Goal: Information Seeking & Learning: Learn about a topic

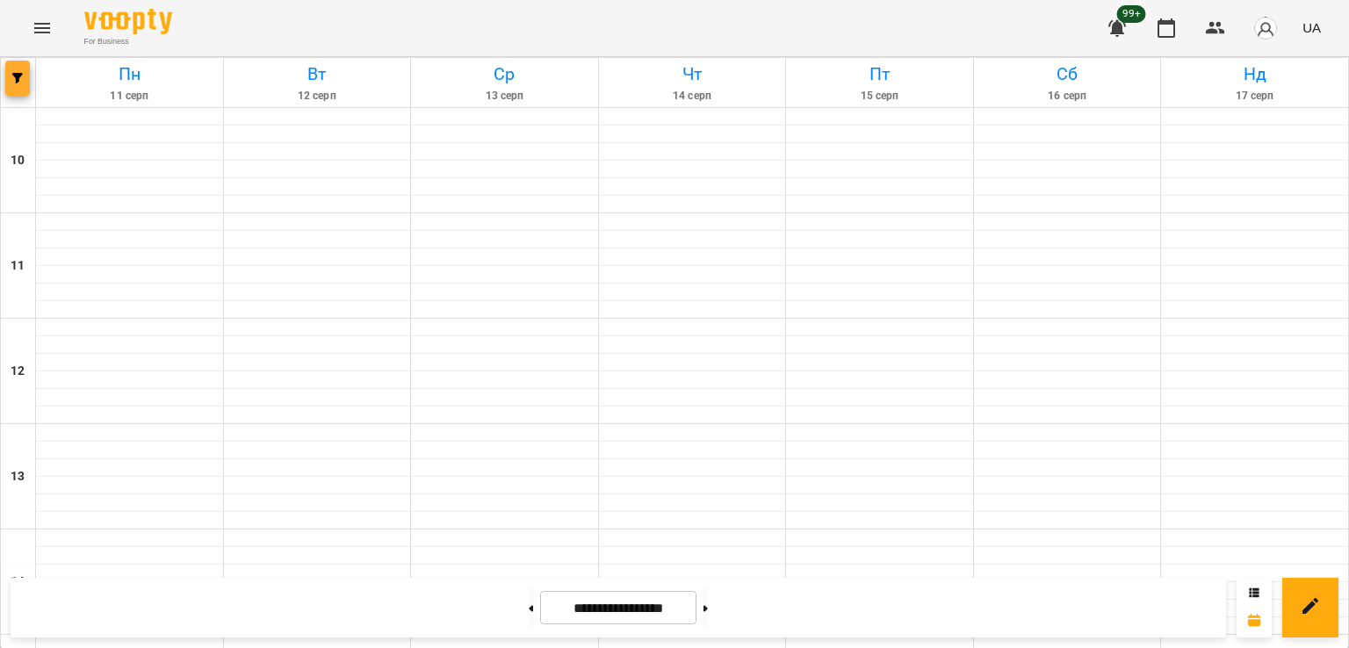
click at [25, 78] on span "button" at bounding box center [17, 78] width 25 height 11
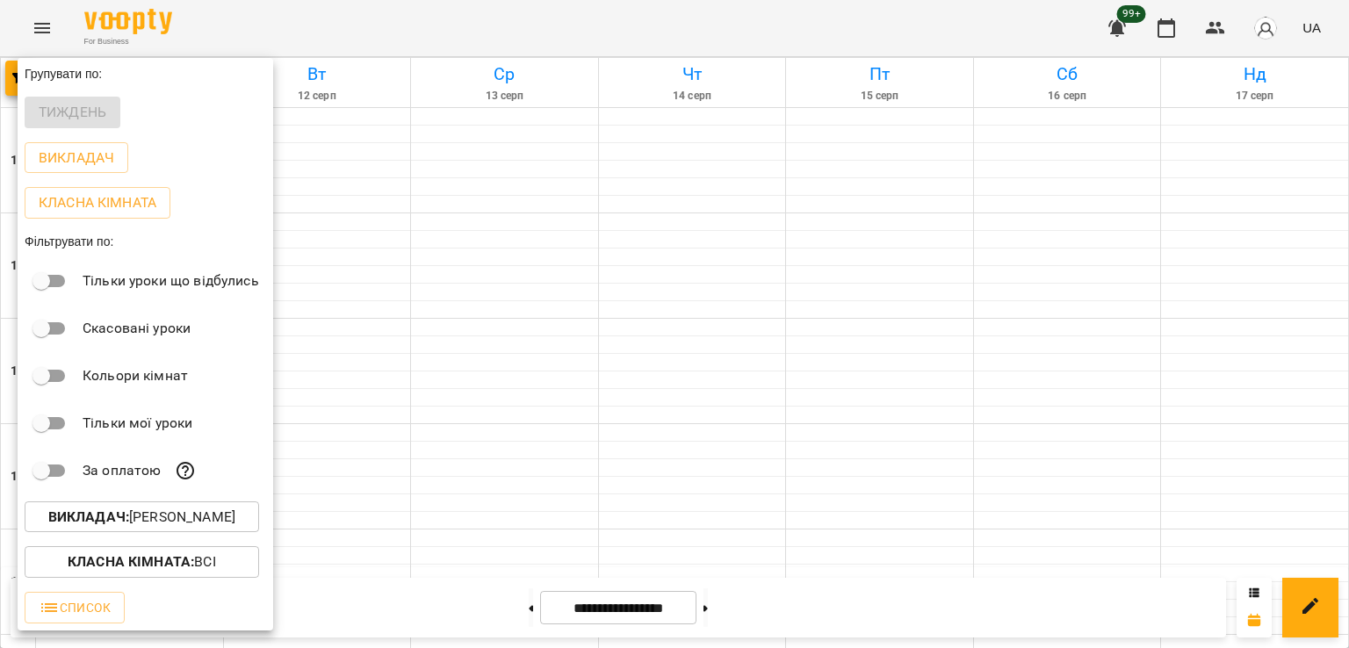
click at [148, 527] on p "Викладач : [PERSON_NAME]" at bounding box center [141, 517] width 187 height 21
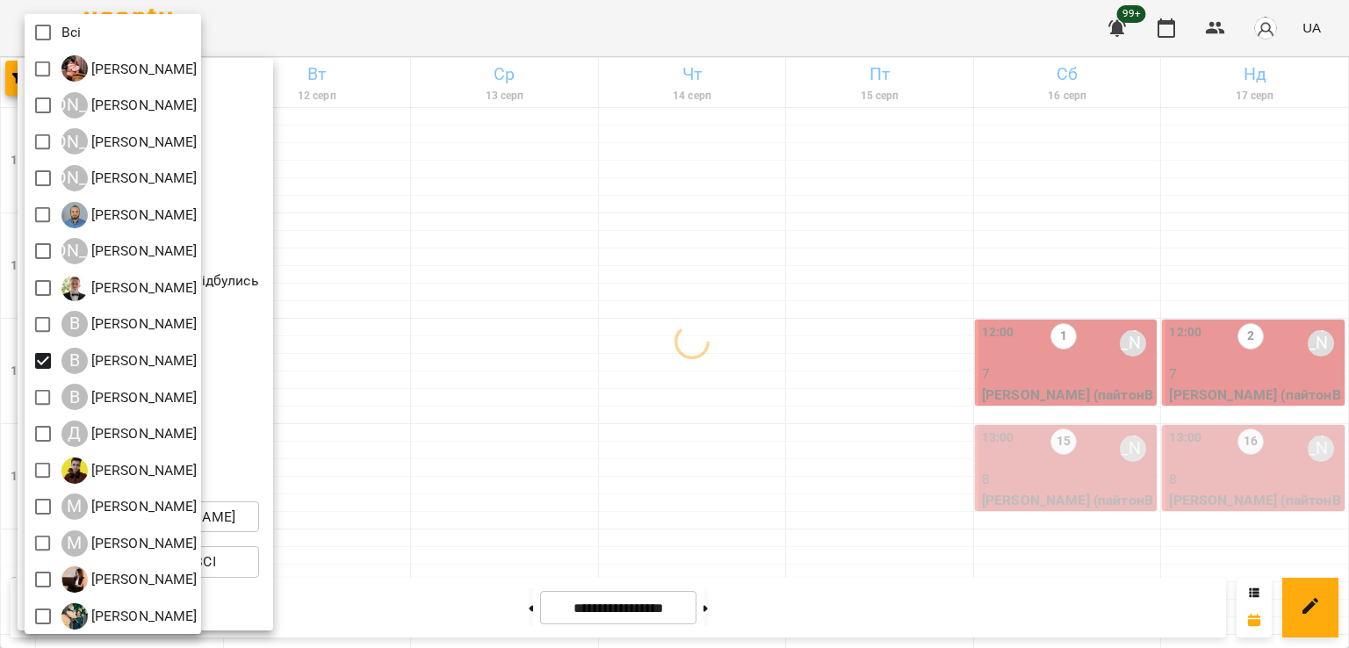
click at [826, 413] on div at bounding box center [674, 324] width 1349 height 648
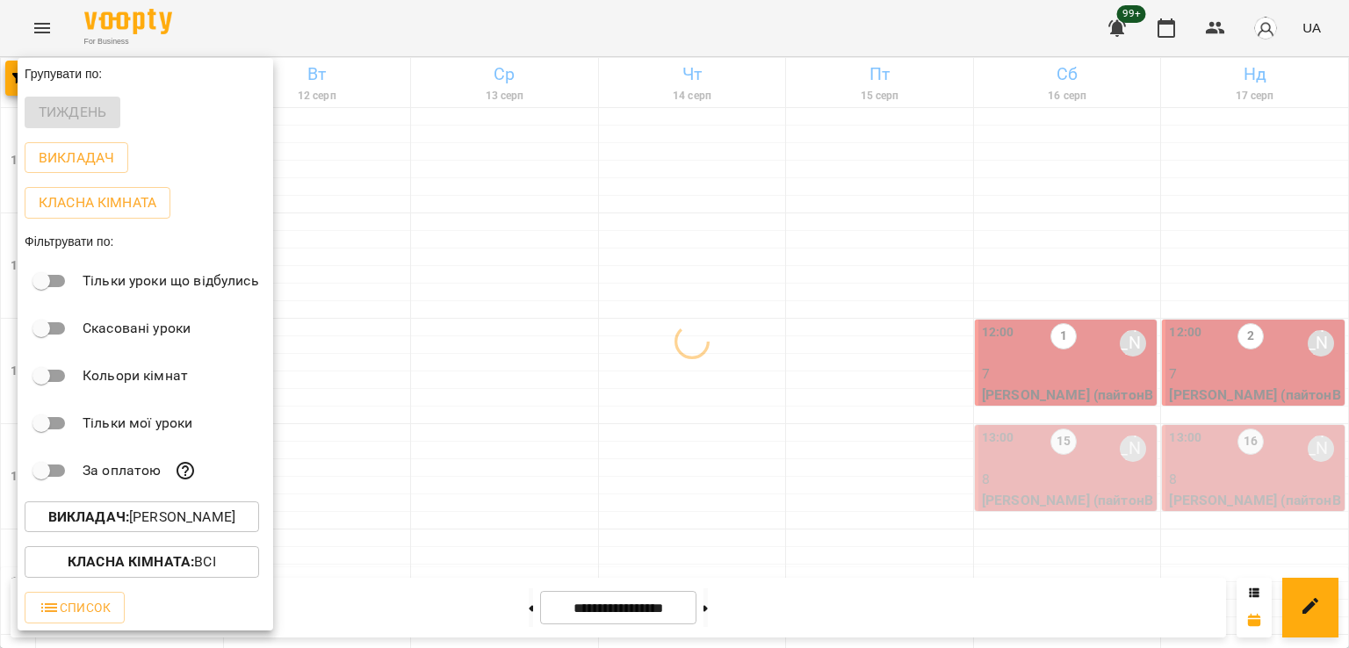
click at [877, 344] on div at bounding box center [674, 324] width 1349 height 648
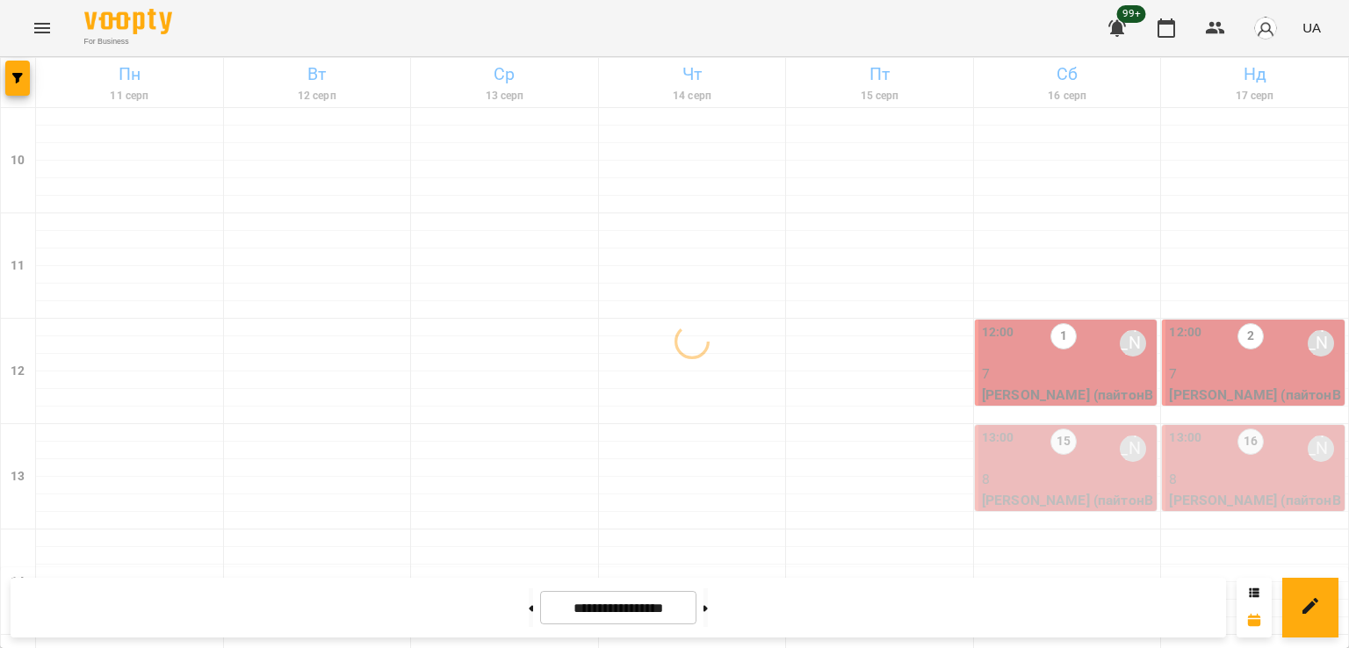
scroll to position [0, 0]
click at [1051, 358] on div "1" at bounding box center [1064, 343] width 26 height 40
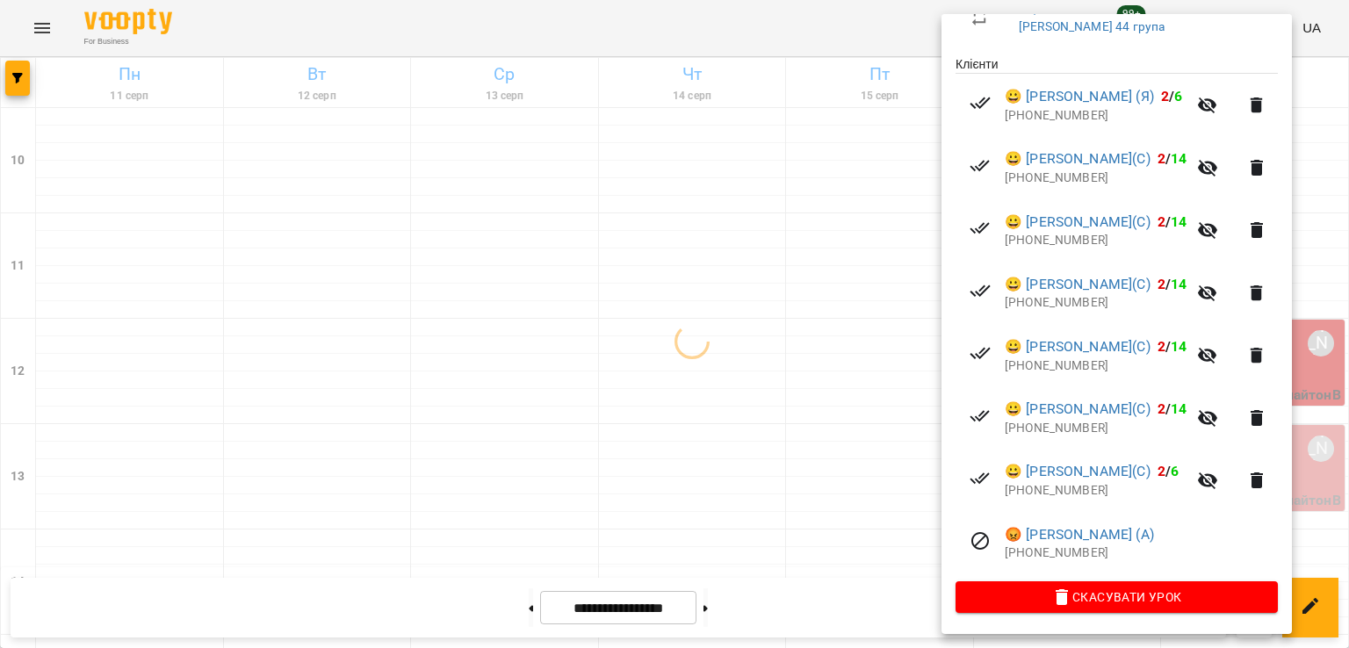
scroll to position [380, 0]
drag, startPoint x: 777, startPoint y: 350, endPoint x: 708, endPoint y: 324, distance: 73.1
click at [765, 345] on div at bounding box center [674, 324] width 1349 height 648
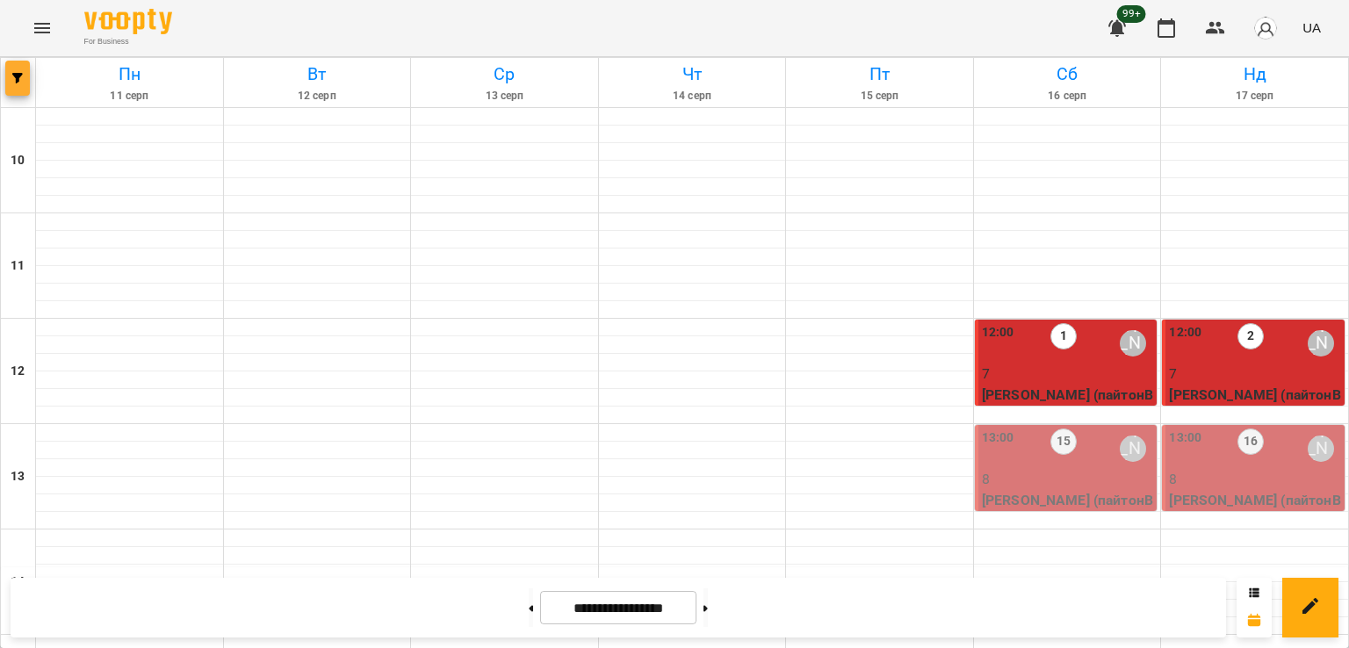
click at [16, 75] on icon "button" at bounding box center [17, 78] width 11 height 11
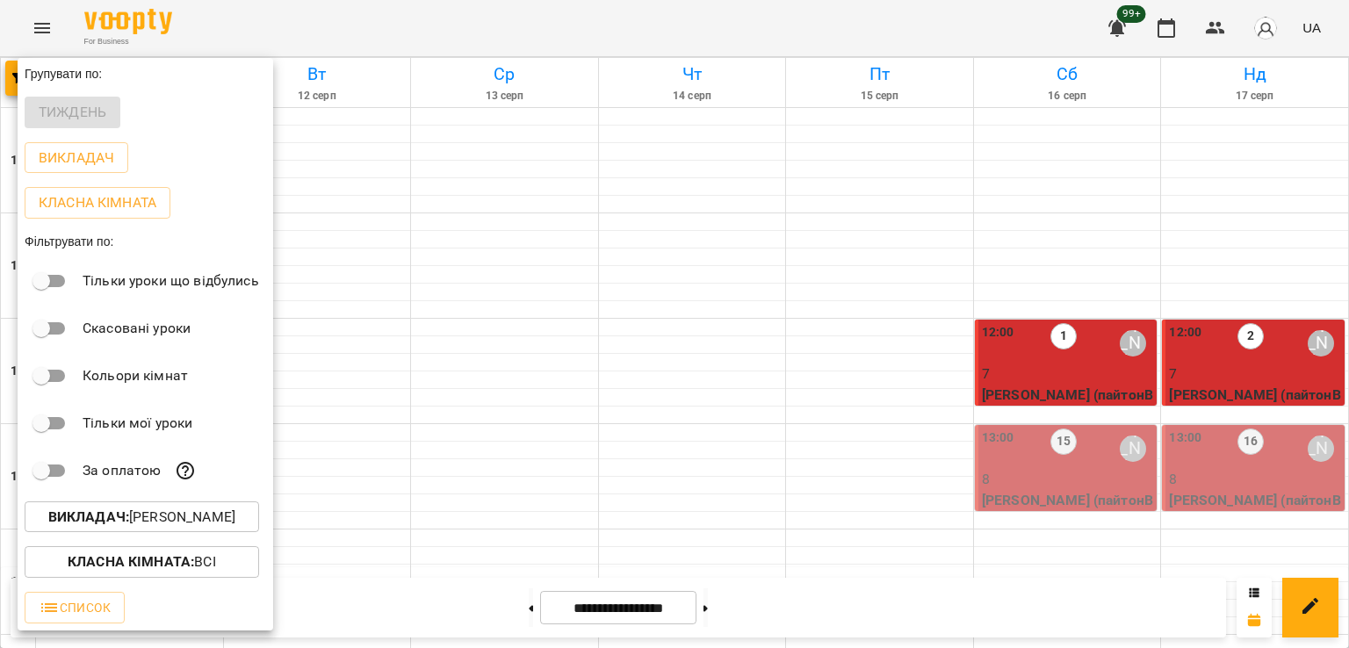
click at [221, 526] on p "Викладач : [PERSON_NAME]" at bounding box center [141, 517] width 187 height 21
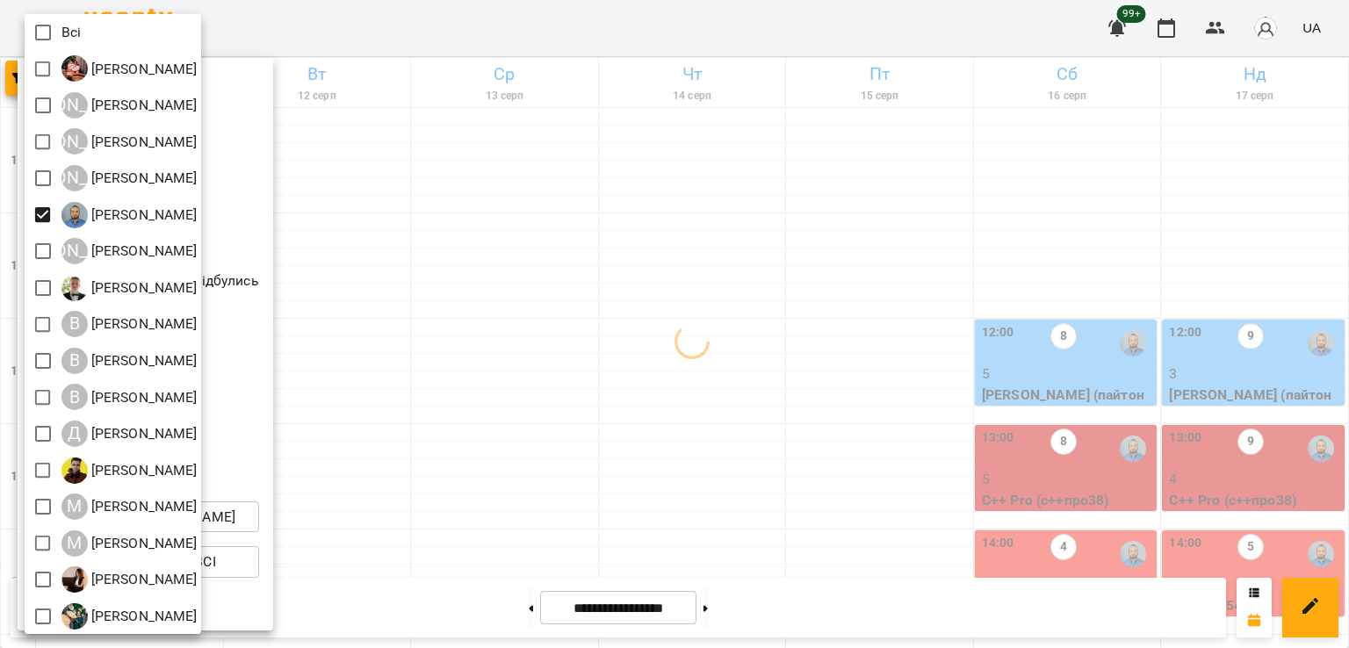
click at [770, 393] on div at bounding box center [674, 324] width 1349 height 648
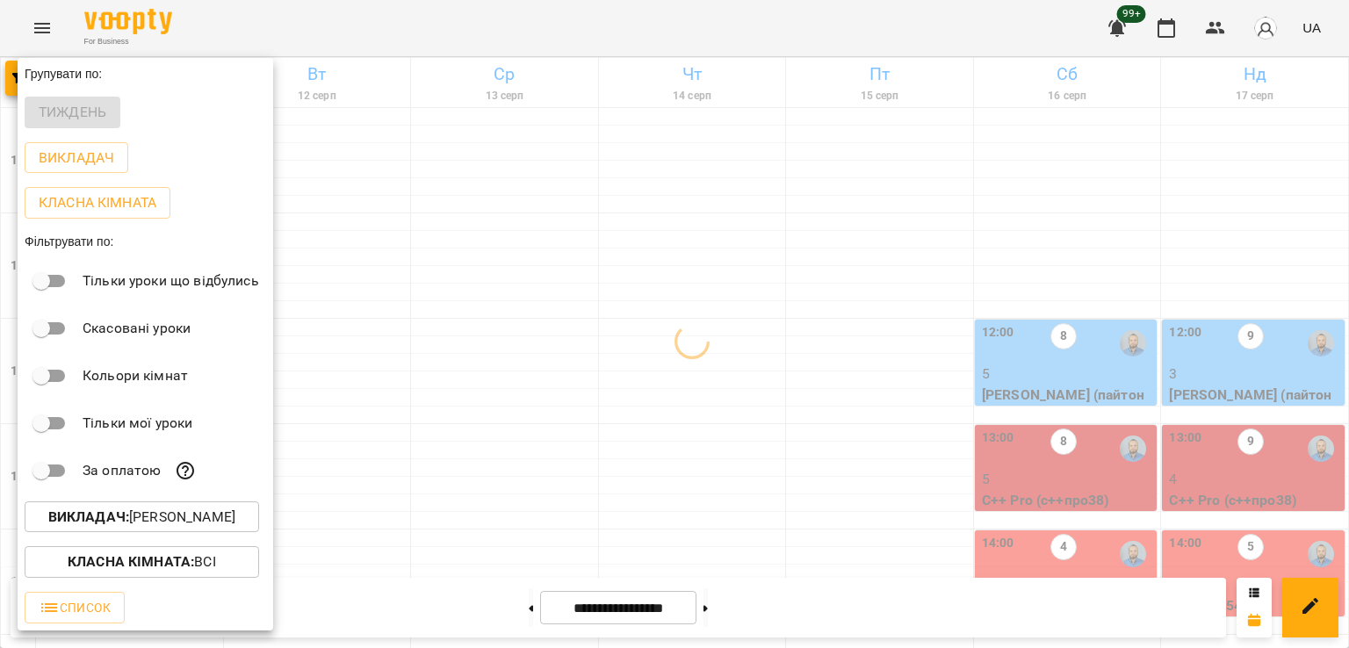
click at [744, 358] on div at bounding box center [674, 324] width 1349 height 648
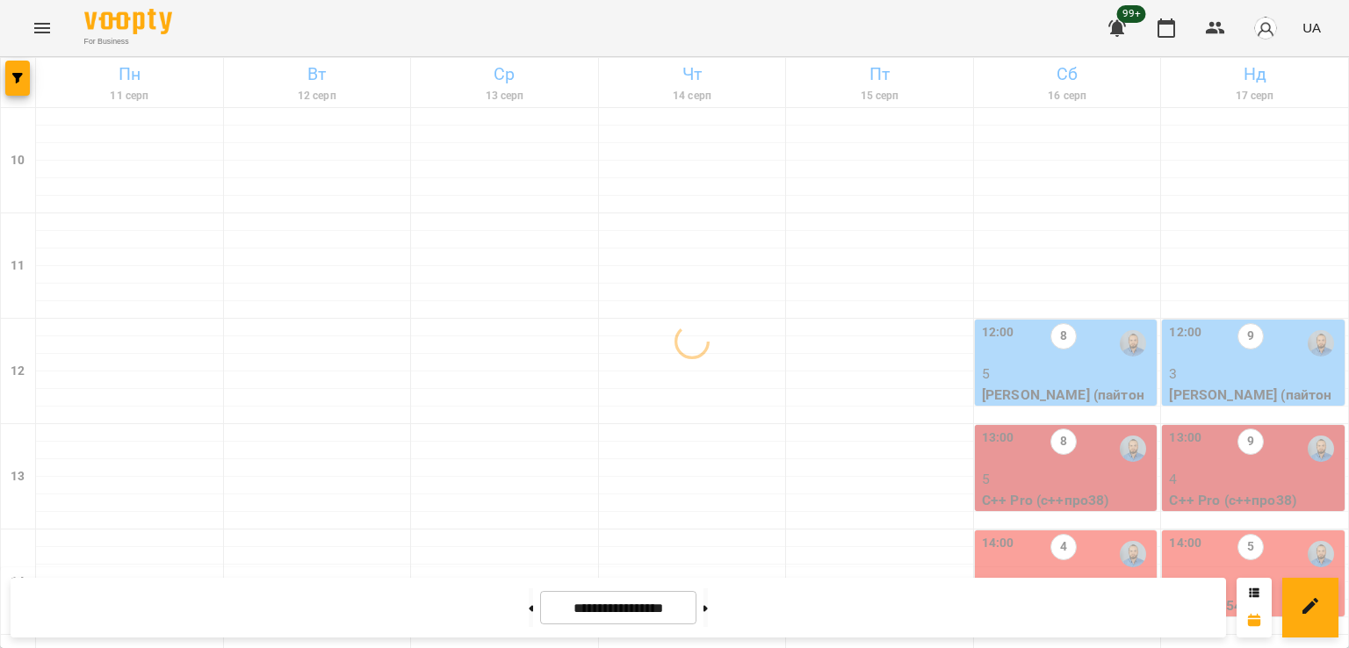
scroll to position [703, 0]
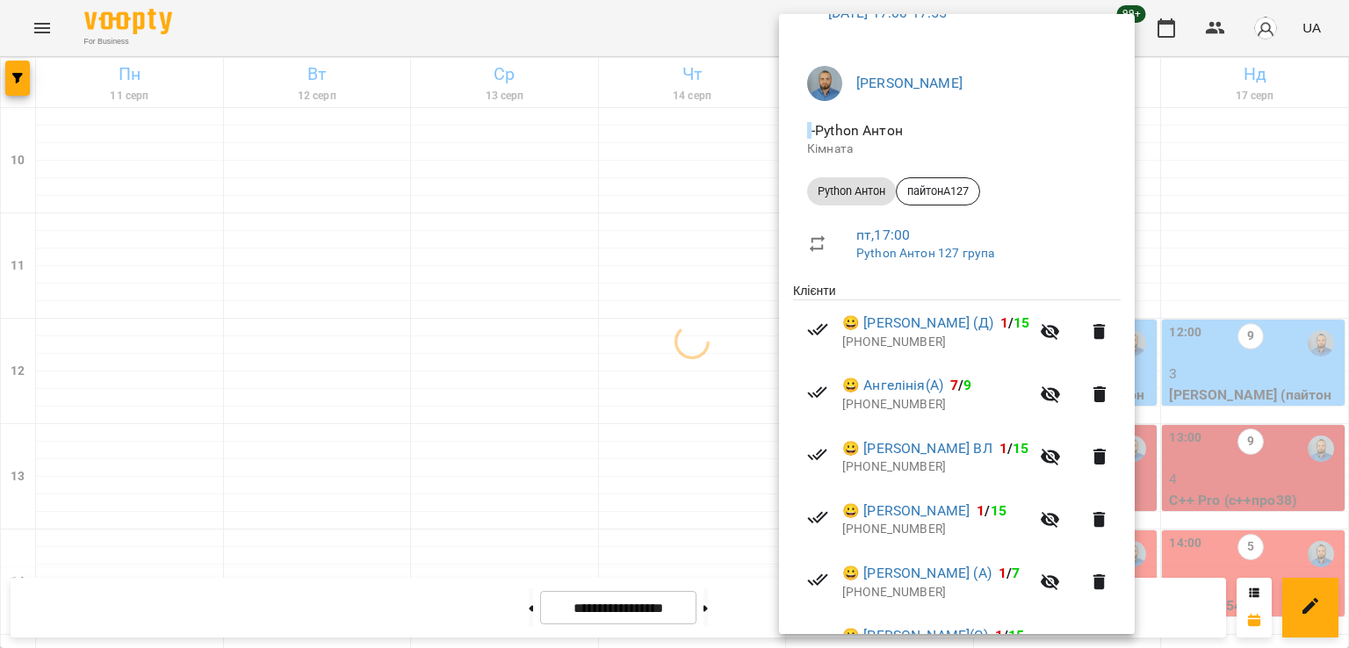
scroll to position [213, 0]
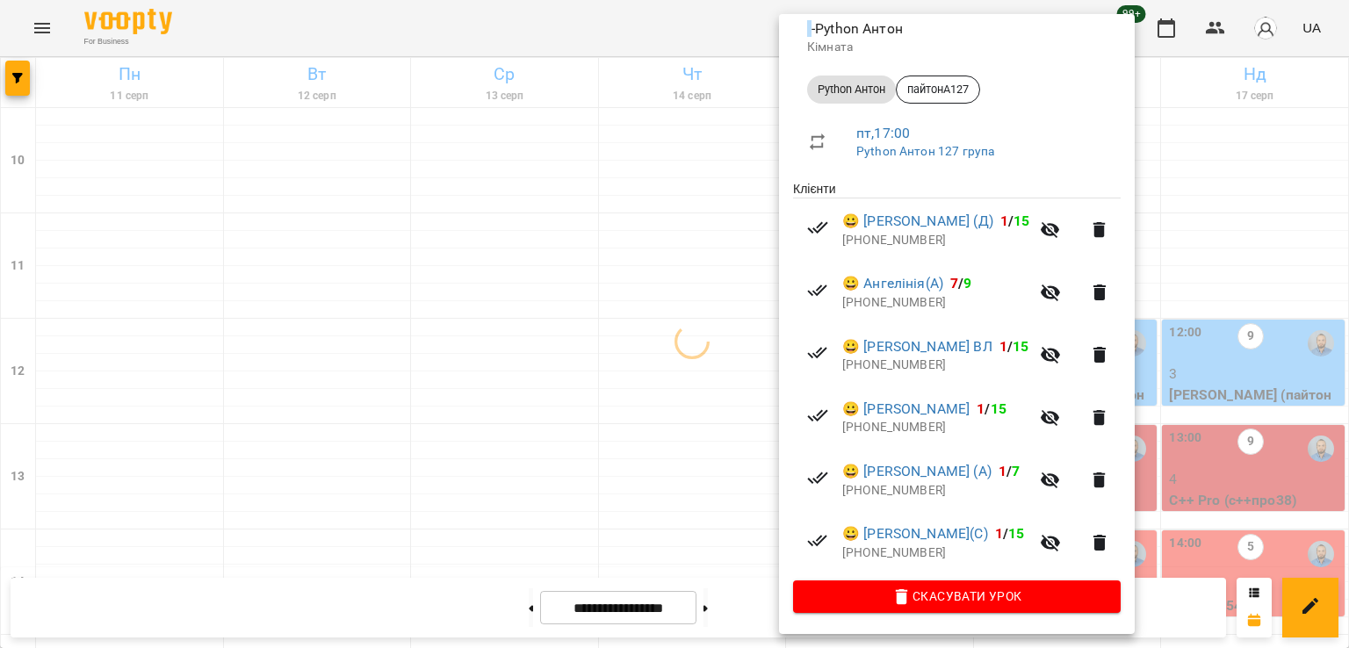
drag, startPoint x: 568, startPoint y: 374, endPoint x: 278, endPoint y: 127, distance: 381.4
click at [563, 372] on div at bounding box center [674, 324] width 1349 height 648
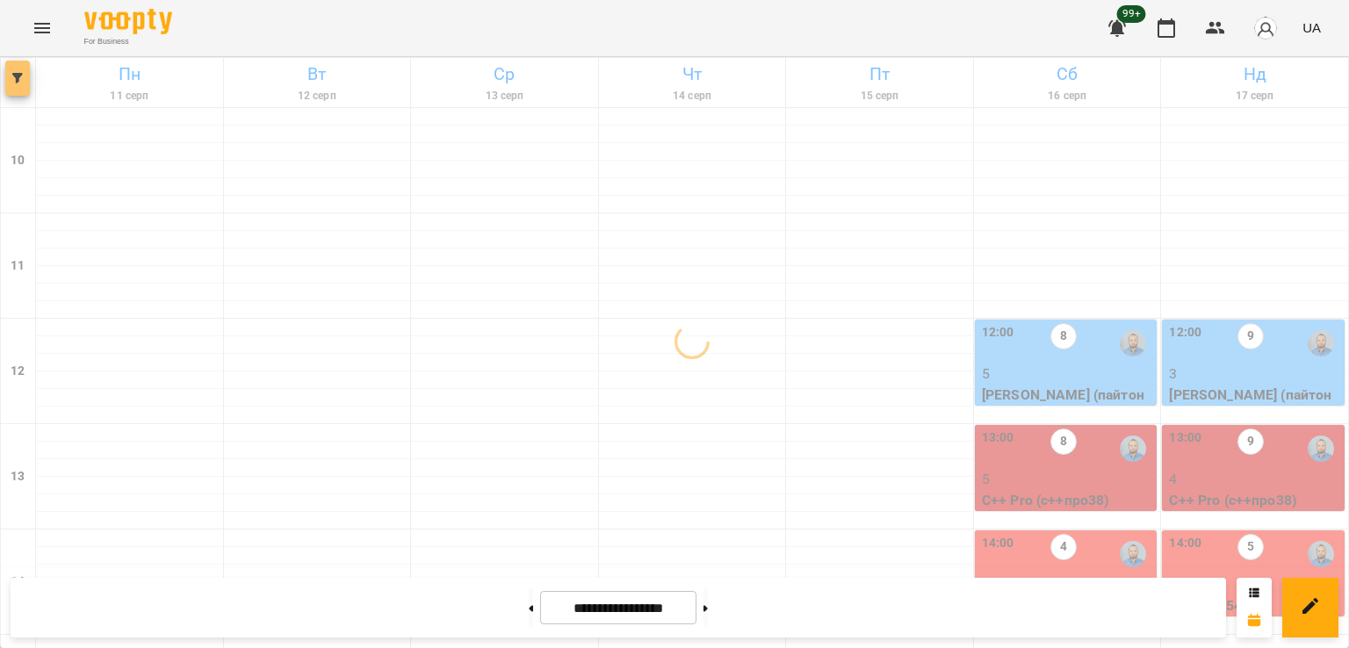
click at [12, 69] on button "button" at bounding box center [17, 78] width 25 height 35
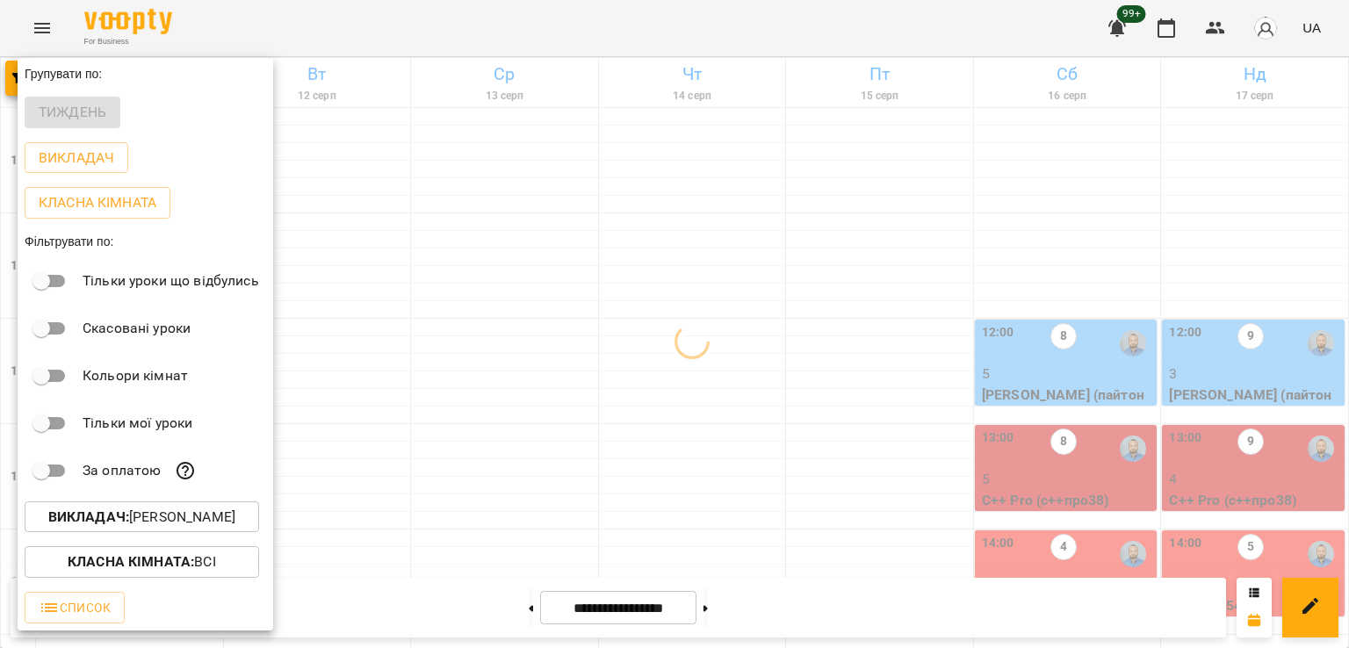
click at [225, 521] on p "Викладач : [PERSON_NAME]" at bounding box center [141, 517] width 187 height 21
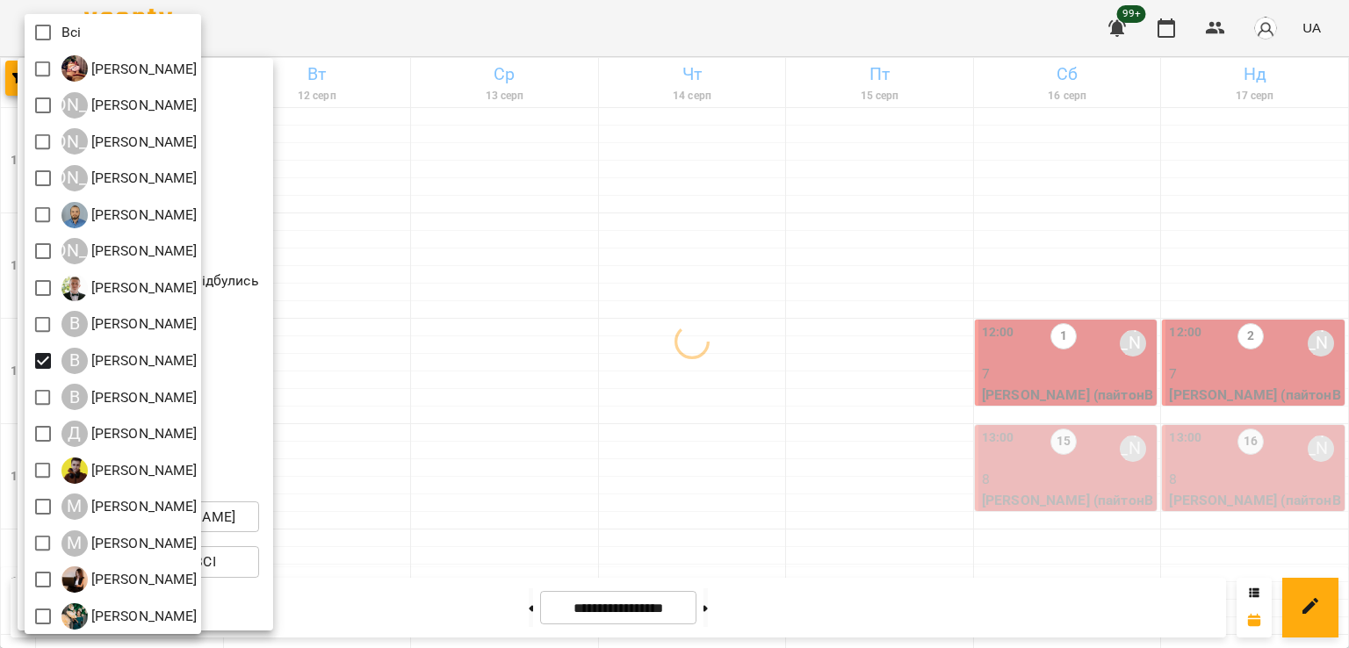
click at [840, 420] on div at bounding box center [674, 324] width 1349 height 648
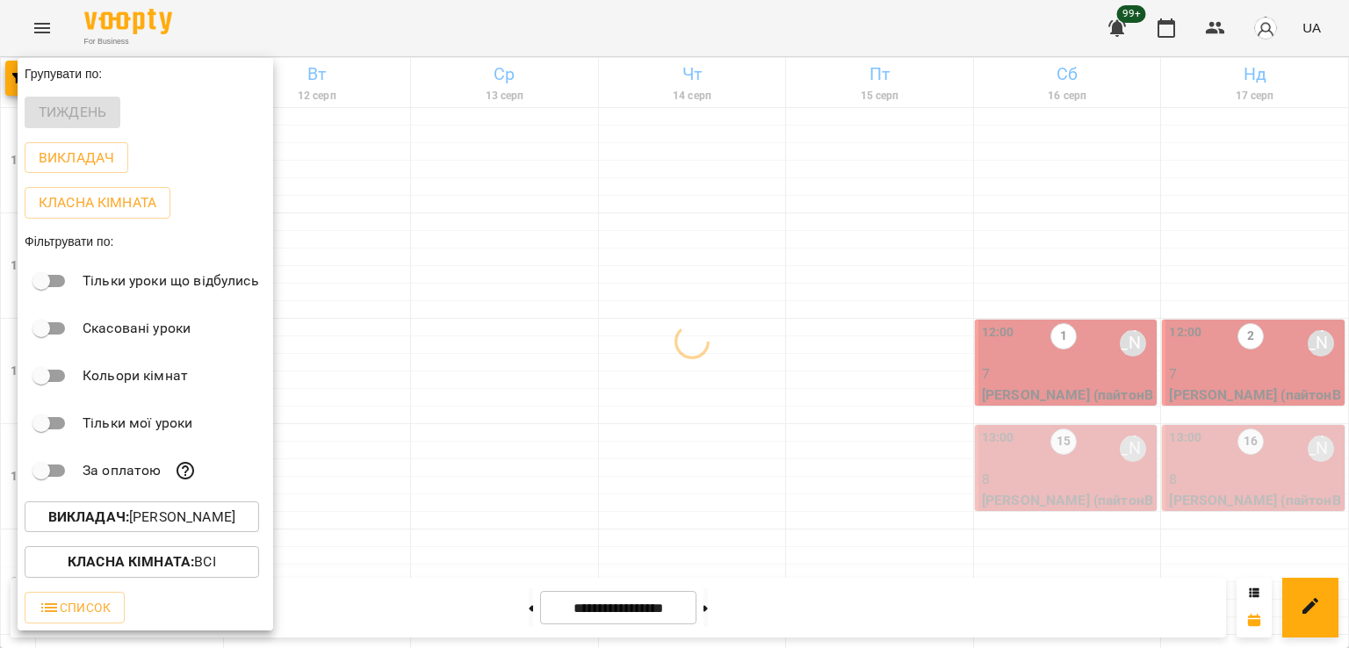
click at [875, 405] on div at bounding box center [674, 324] width 1349 height 648
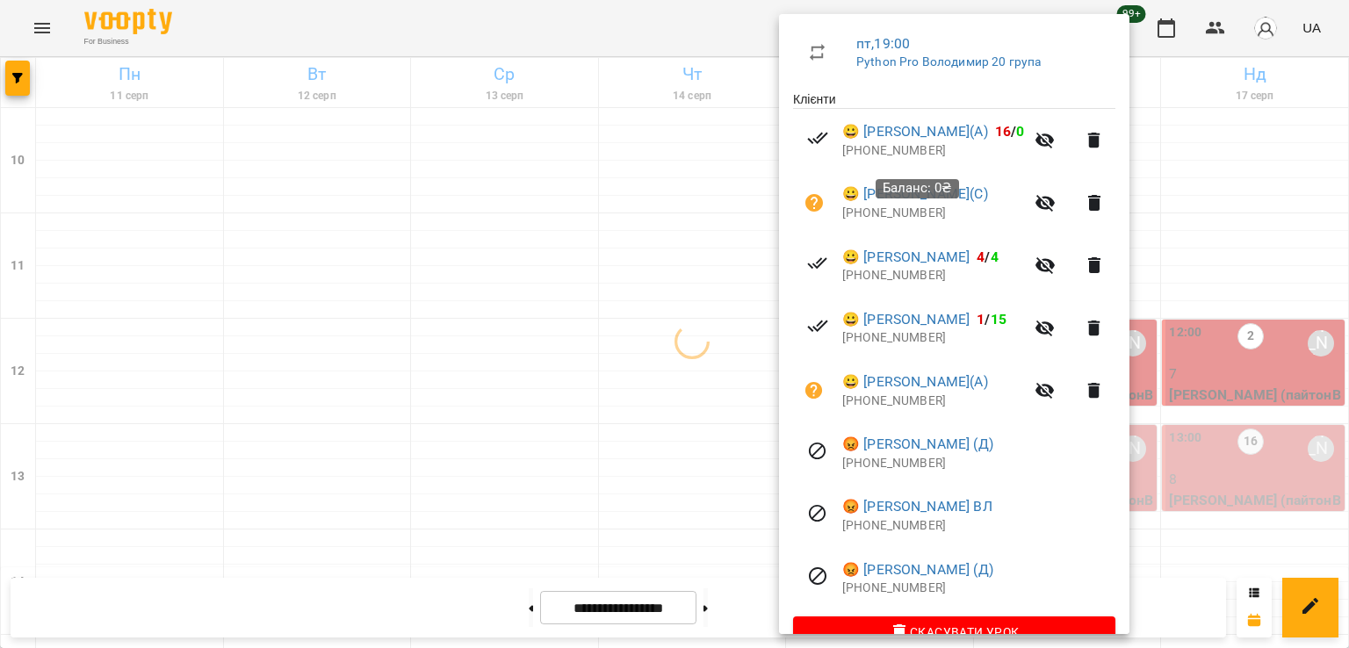
scroll to position [337, 0]
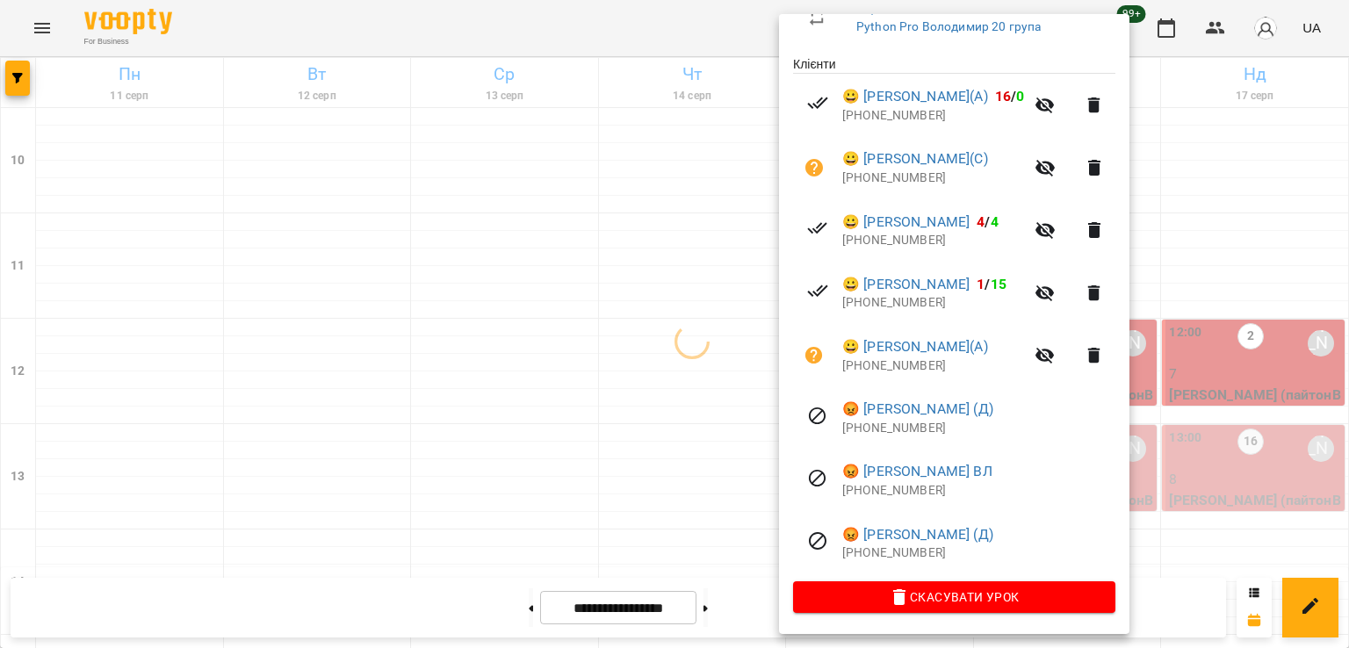
click at [669, 390] on div at bounding box center [674, 324] width 1349 height 648
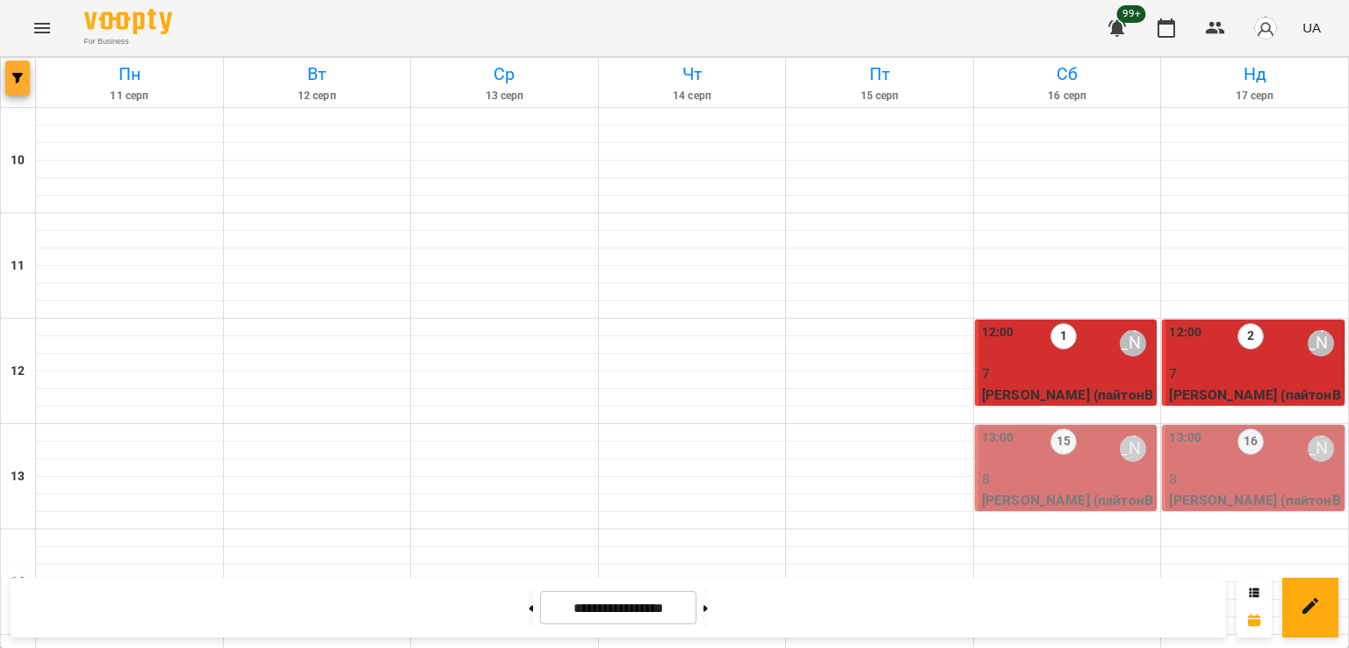
click at [14, 74] on icon "button" at bounding box center [17, 78] width 11 height 11
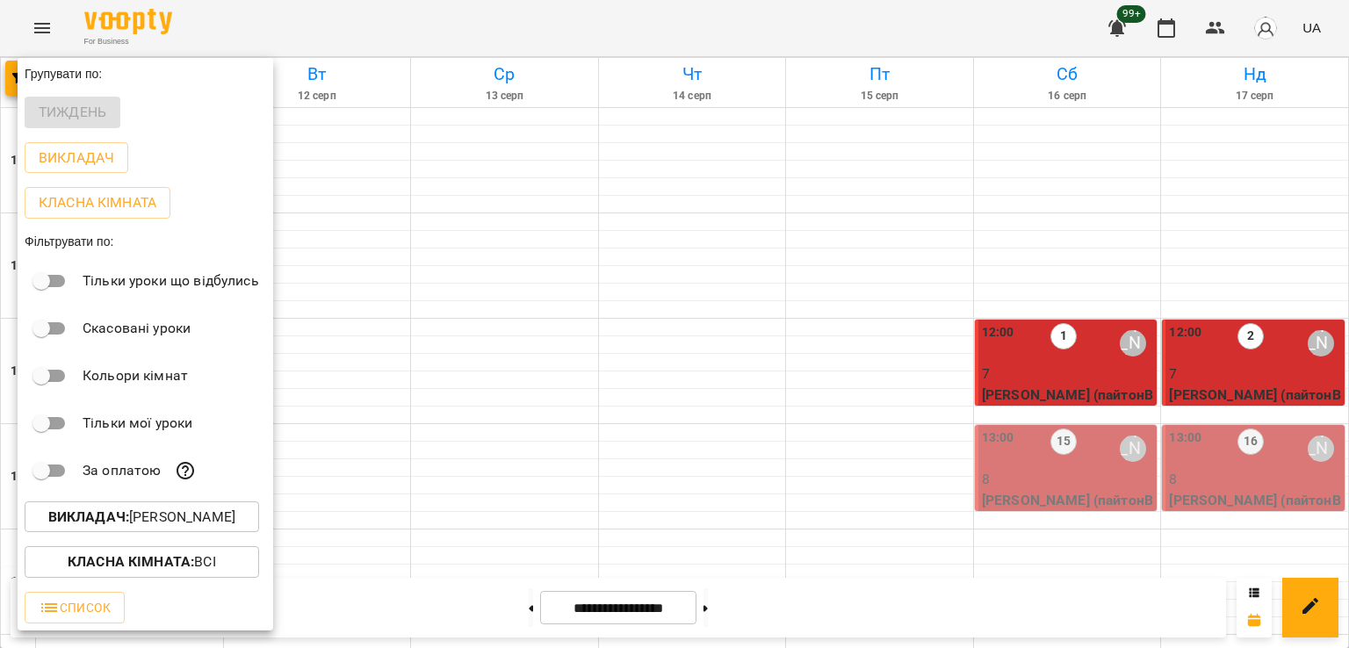
click at [213, 526] on p "Викладач : [PERSON_NAME]" at bounding box center [141, 517] width 187 height 21
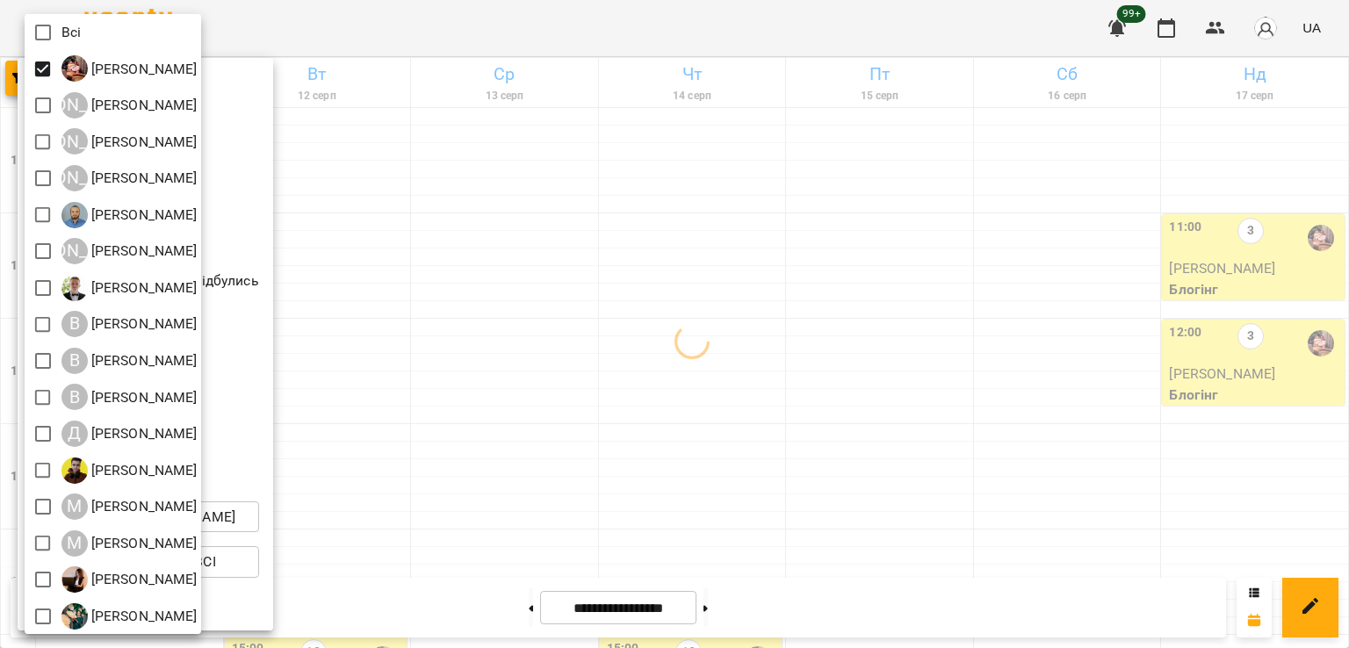
click at [833, 328] on div at bounding box center [674, 324] width 1349 height 648
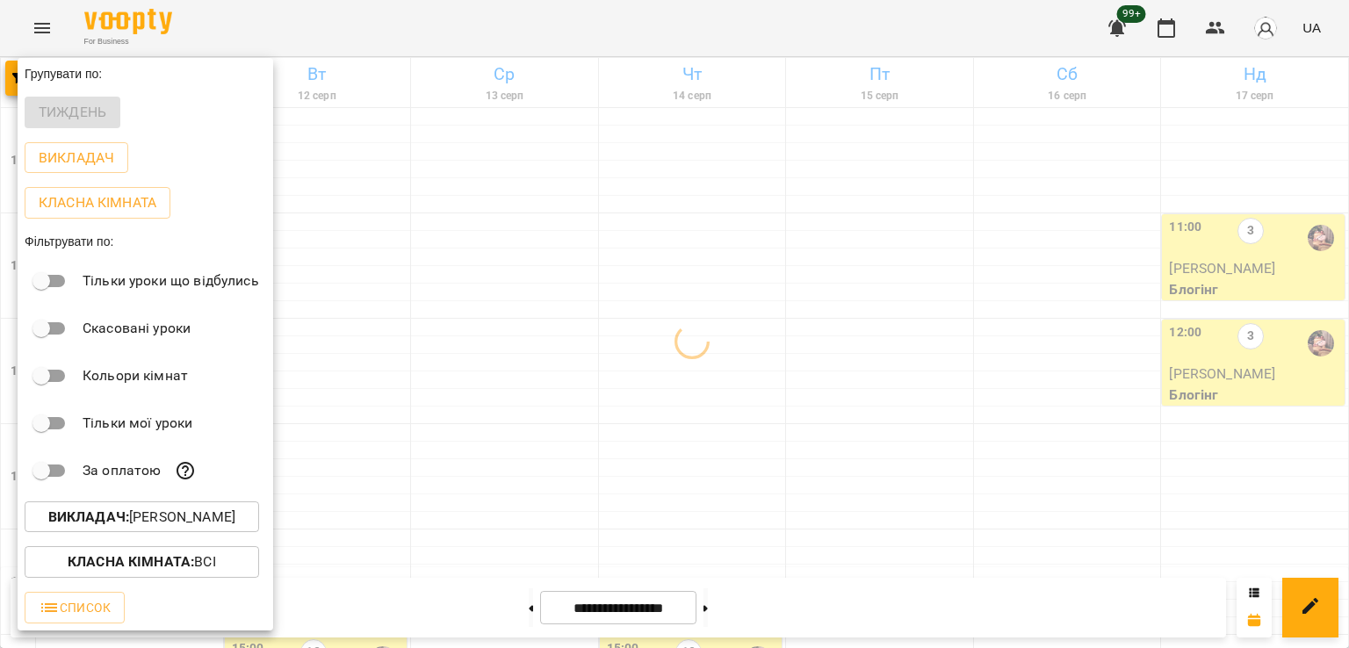
drag, startPoint x: 875, startPoint y: 483, endPoint x: 873, endPoint y: 492, distance: 9.0
click at [875, 484] on div at bounding box center [674, 324] width 1349 height 648
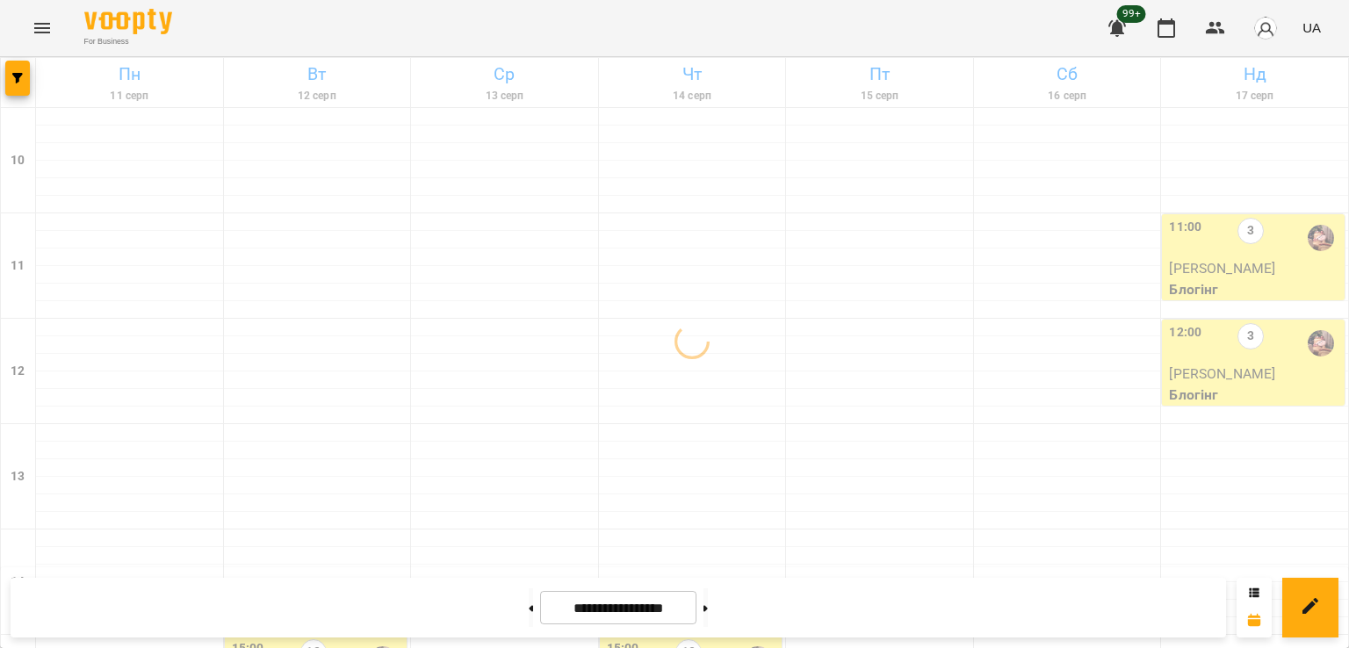
click at [863, 510] on div "Групувати по: Тиждень Викладач Класна кімната Фільтрувати по: Тільки уроки що в…" at bounding box center [674, 324] width 1349 height 648
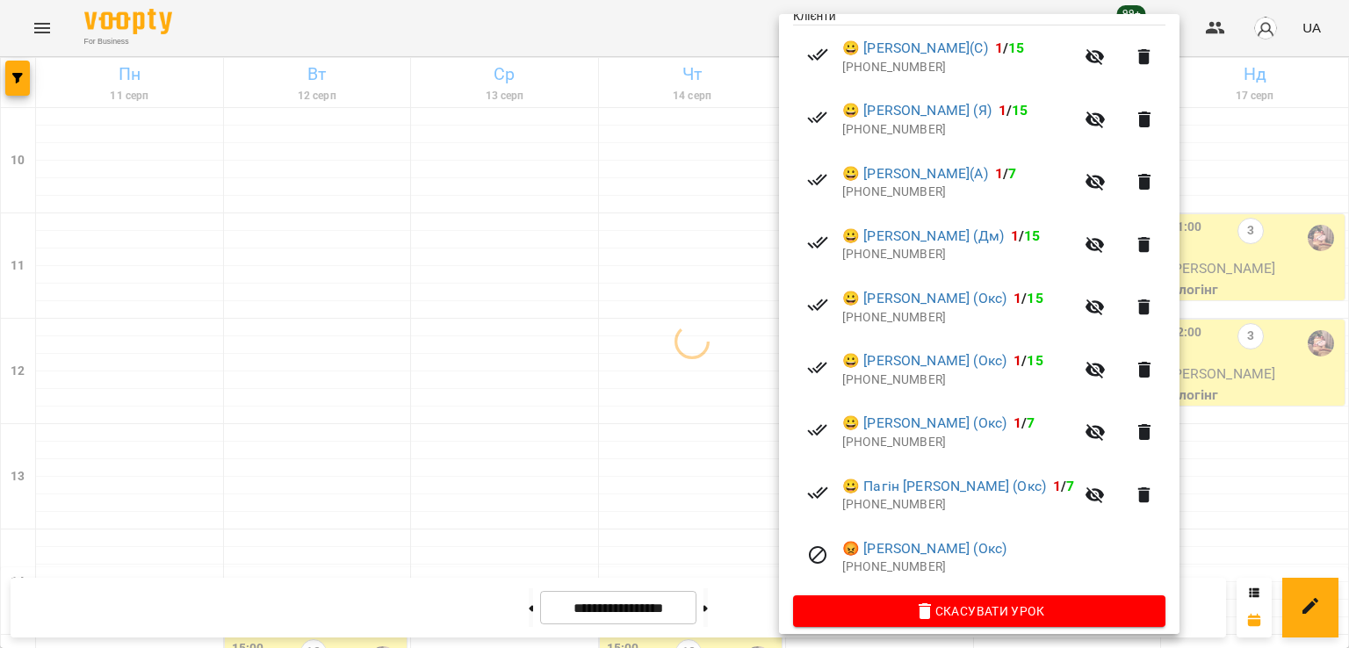
scroll to position [401, 0]
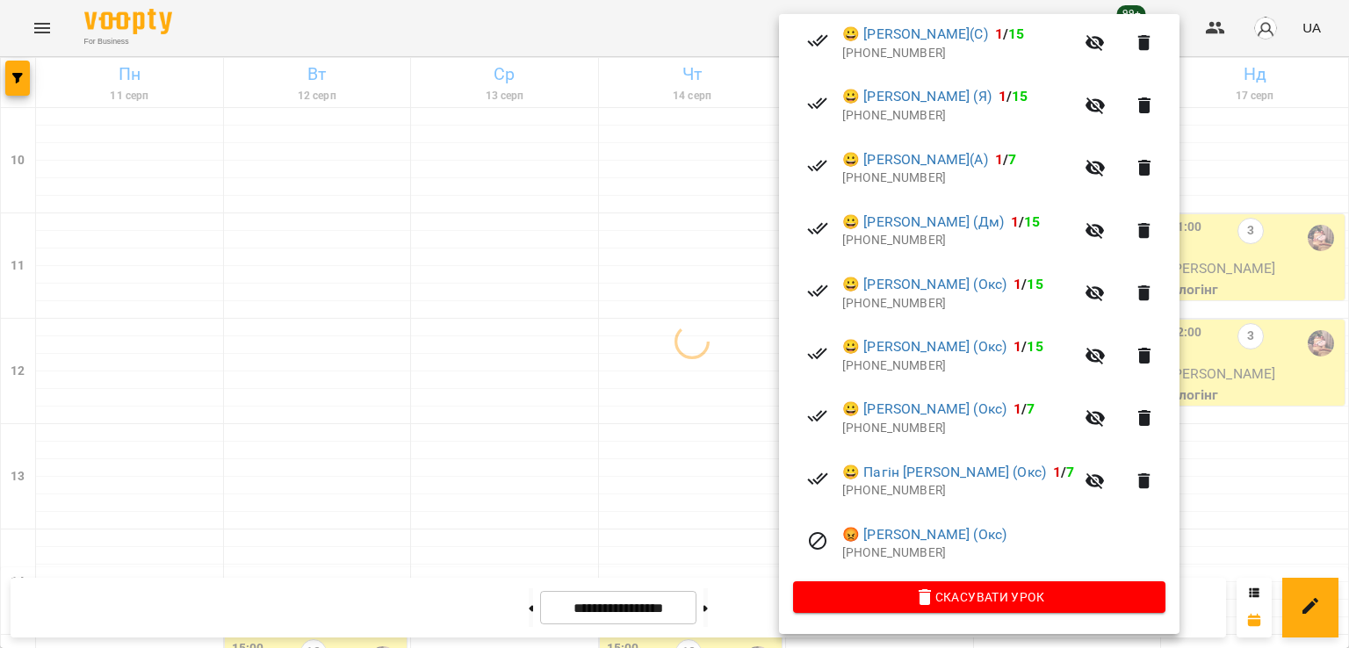
click at [548, 393] on div at bounding box center [674, 324] width 1349 height 648
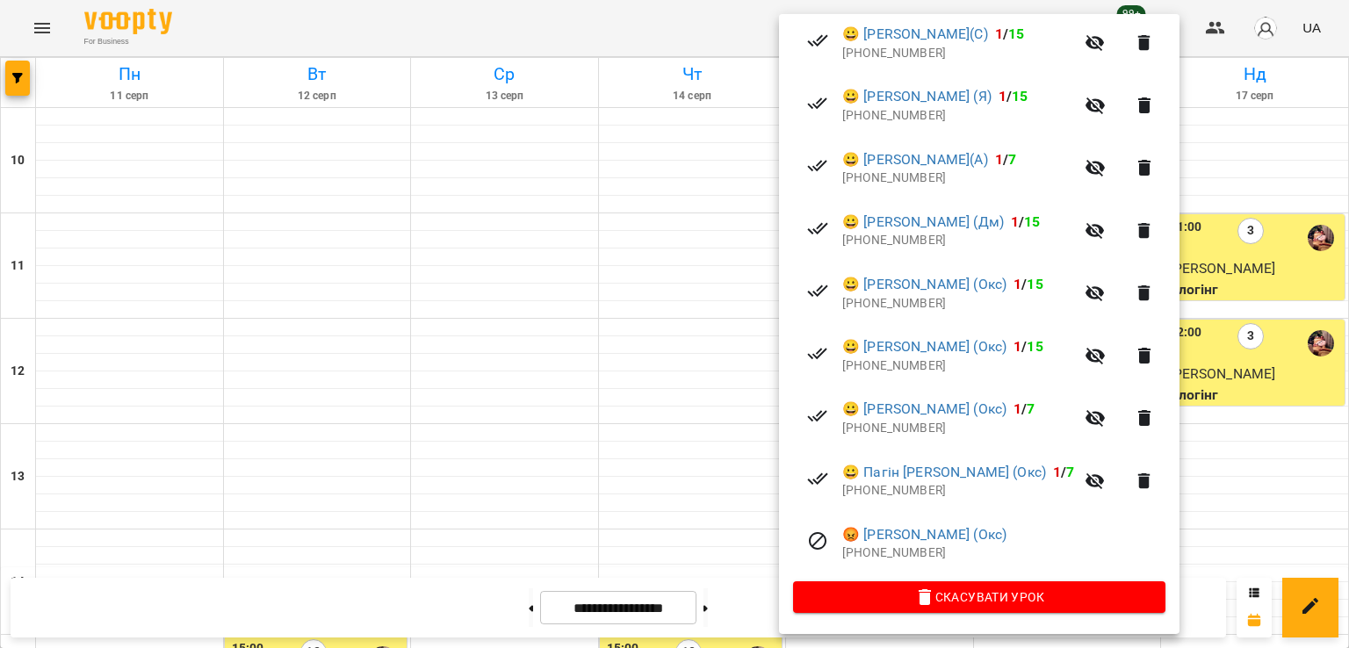
click at [470, 233] on div at bounding box center [674, 324] width 1349 height 648
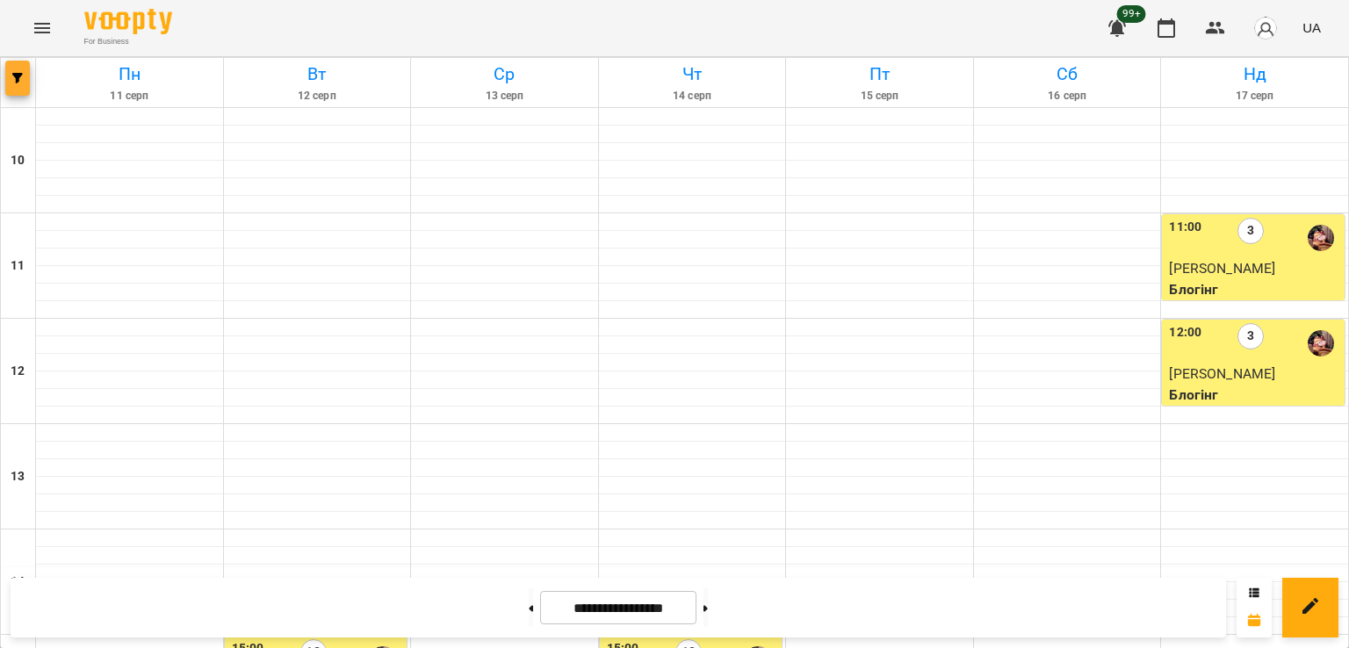
drag, startPoint x: 0, startPoint y: 68, endPoint x: 10, endPoint y: 71, distance: 10.3
click at [12, 74] on button "button" at bounding box center [17, 78] width 25 height 35
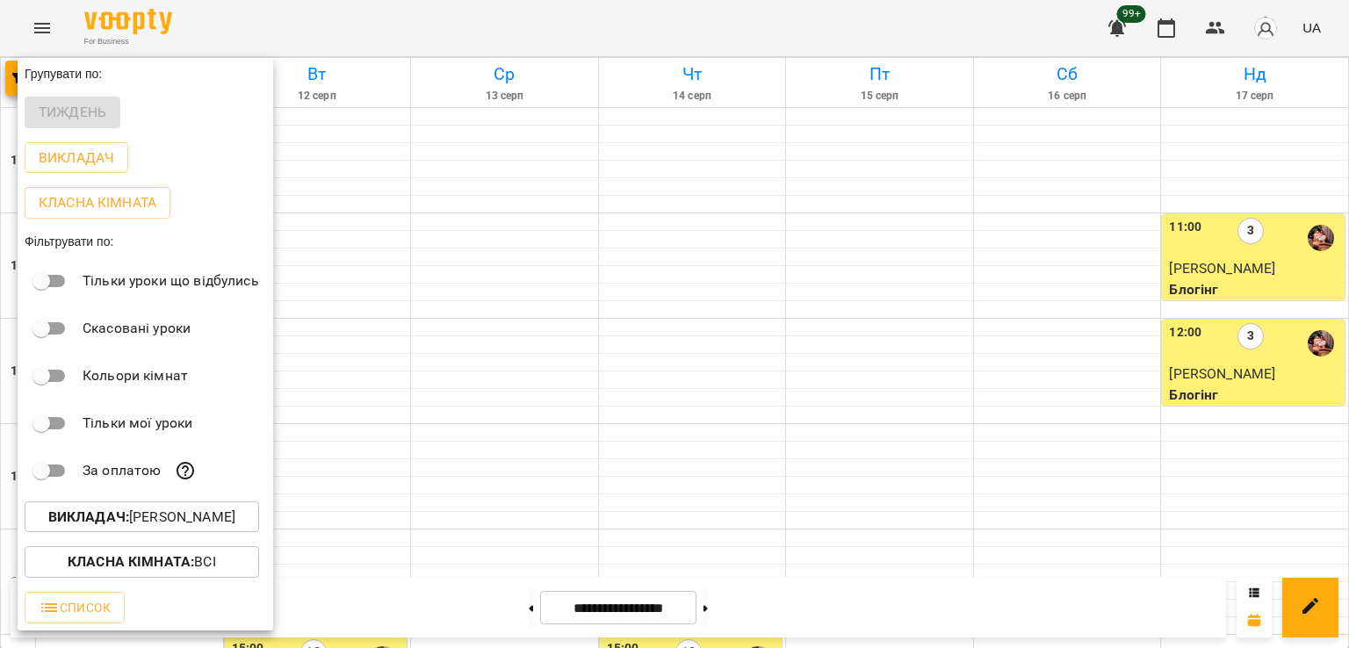
click at [242, 507] on button "Викладач : [PERSON_NAME]" at bounding box center [142, 518] width 235 height 32
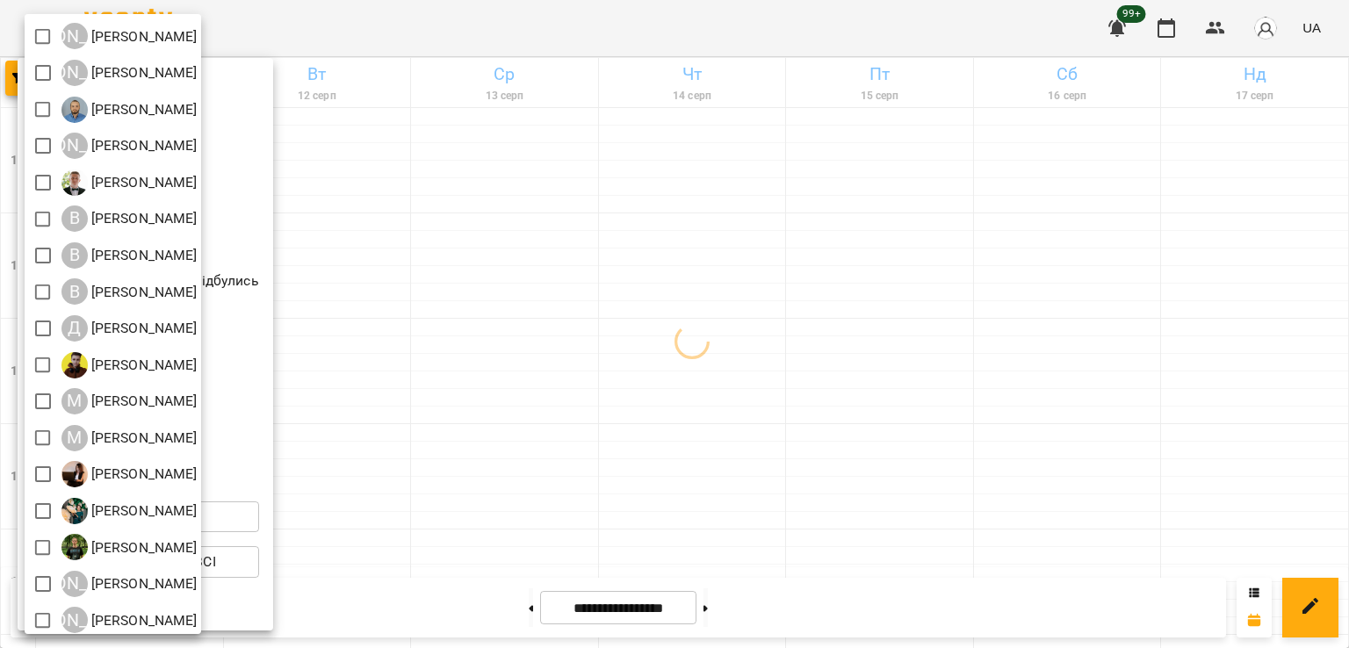
scroll to position [113, 0]
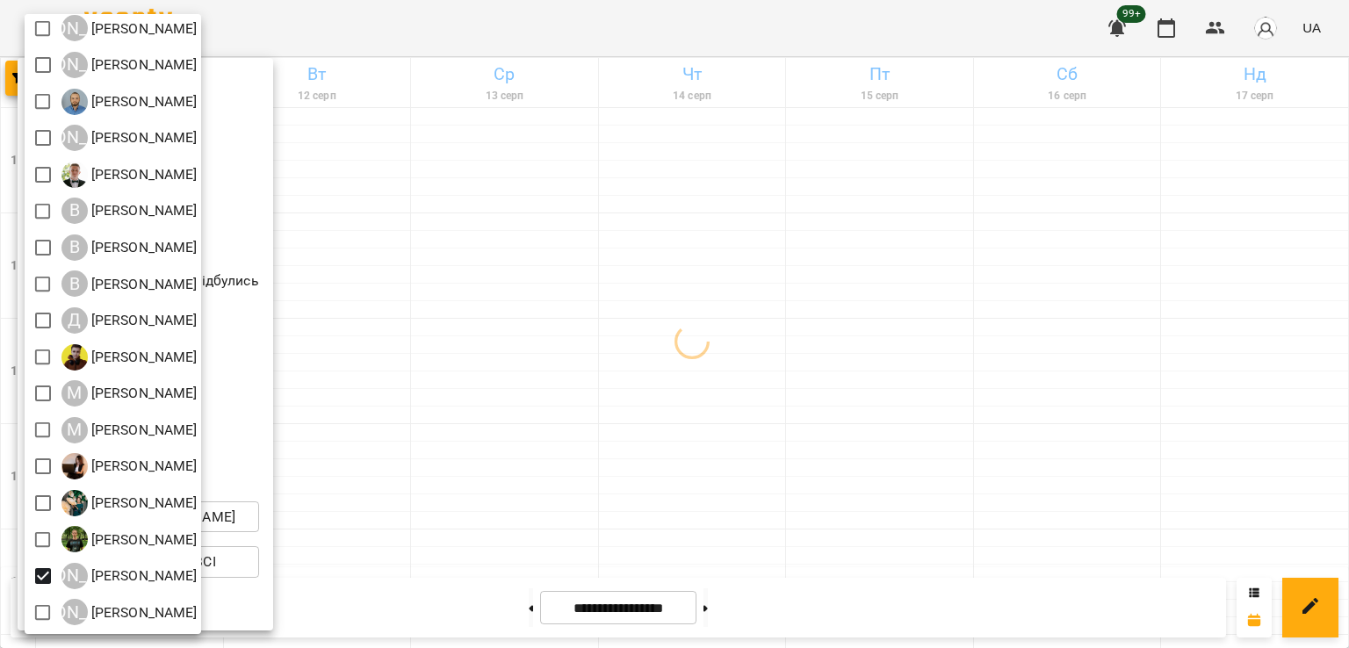
click at [879, 389] on div at bounding box center [674, 324] width 1349 height 648
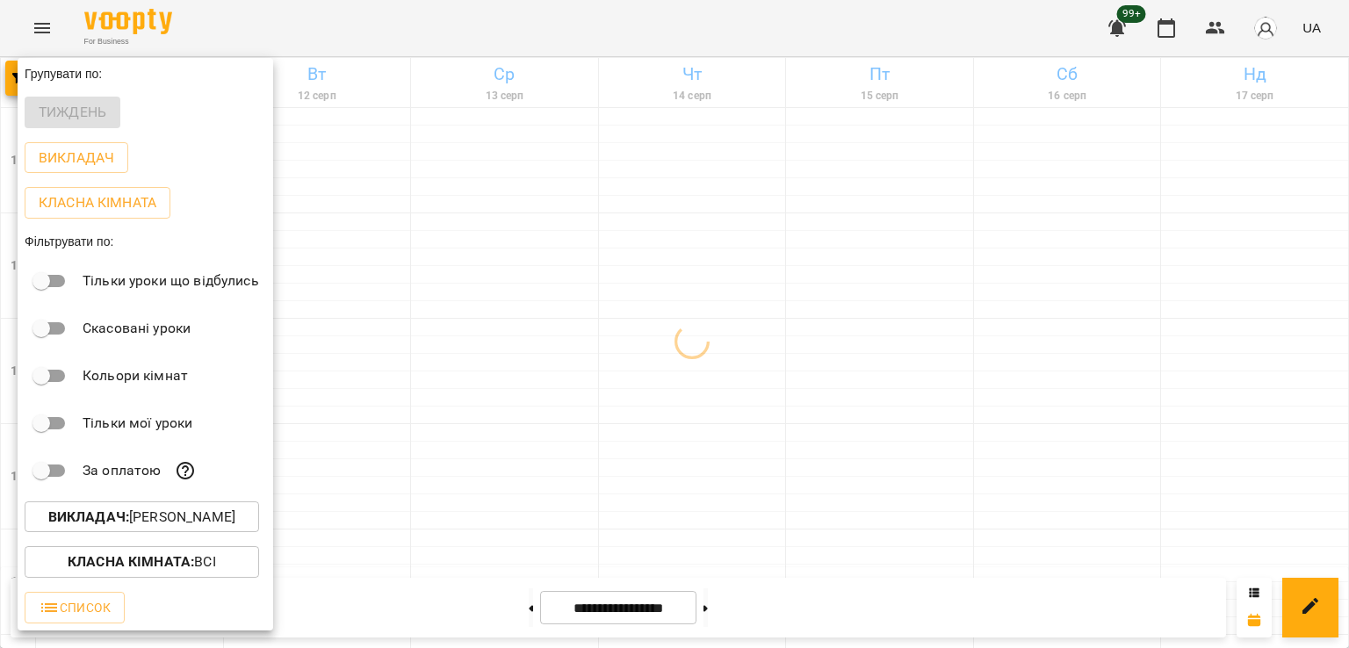
click at [877, 409] on div at bounding box center [674, 324] width 1349 height 648
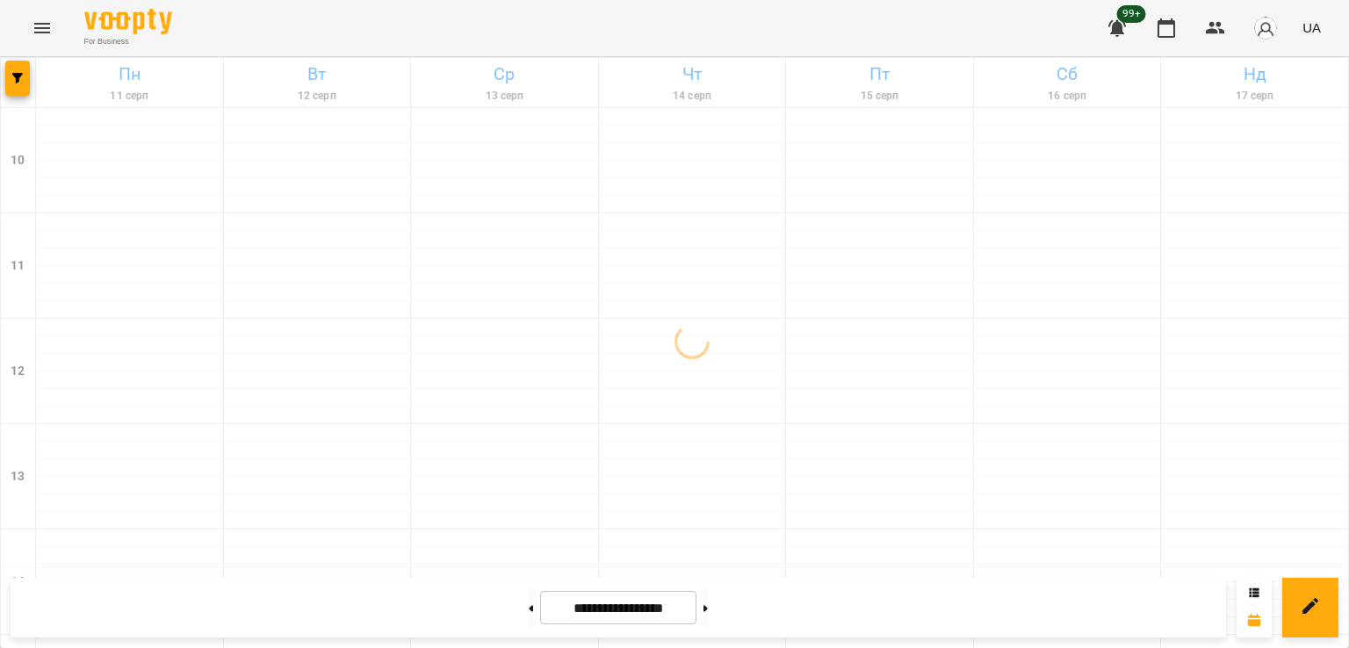
scroll to position [909, 0]
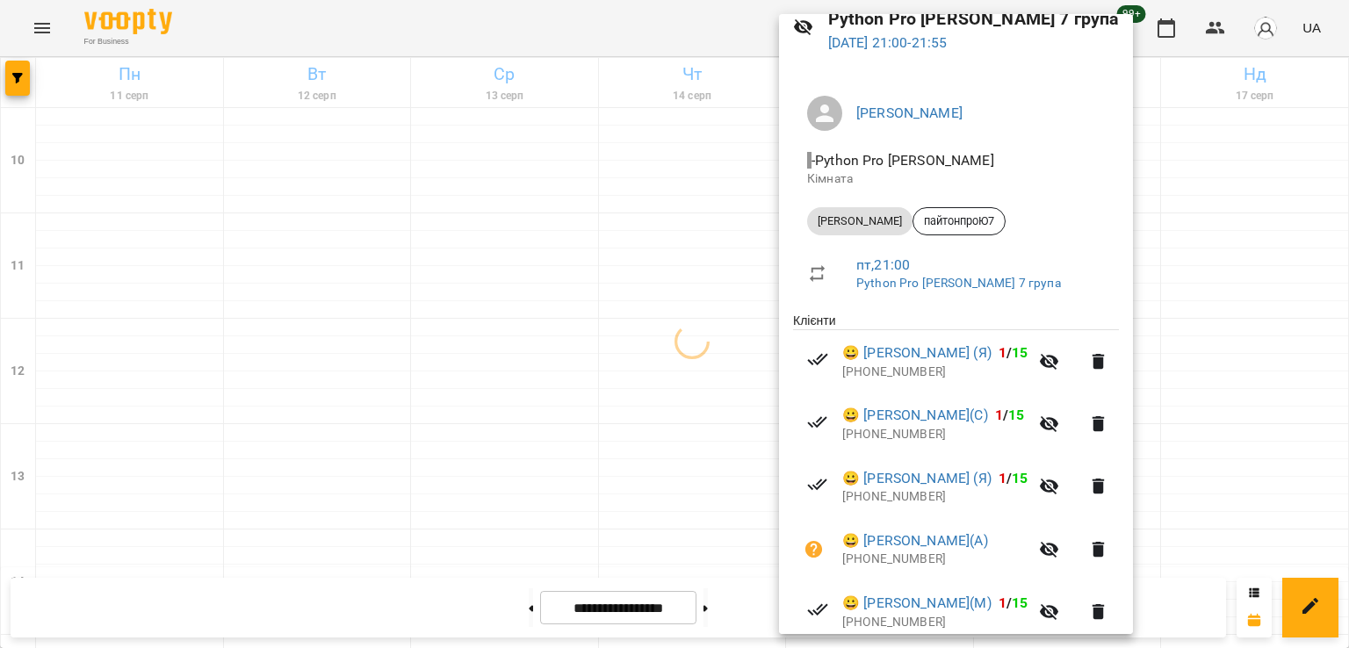
scroll to position [213, 0]
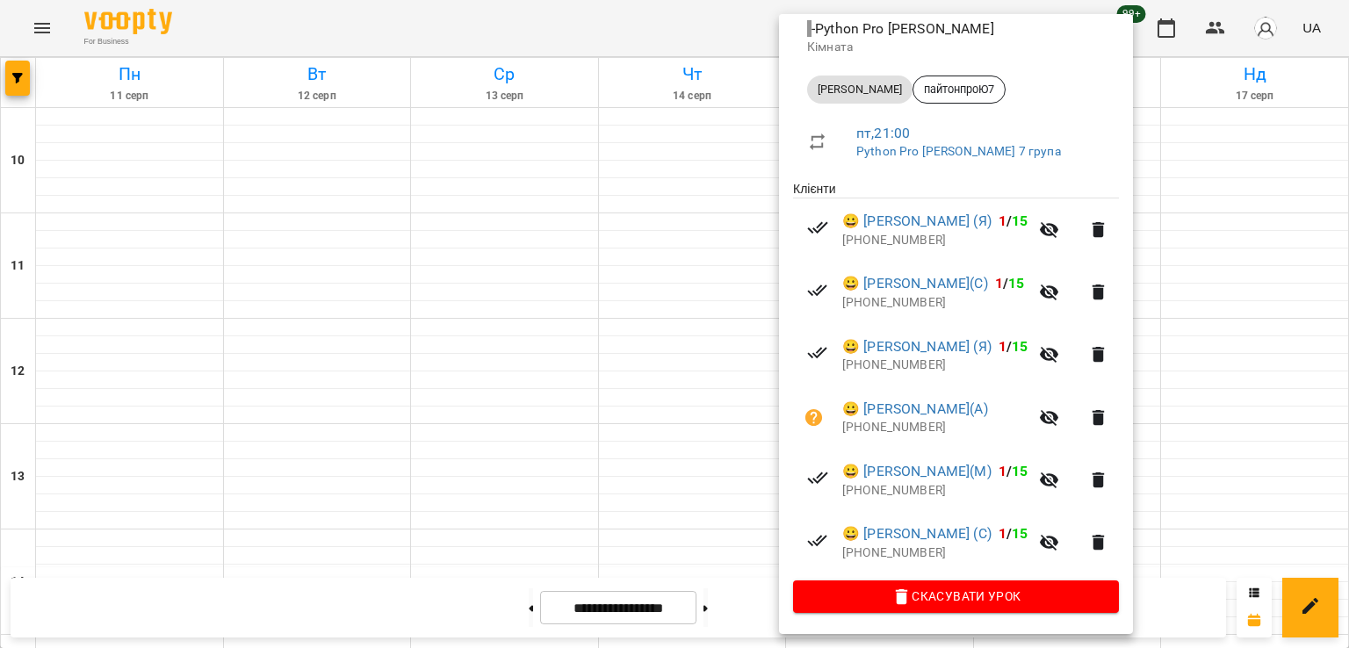
click at [663, 429] on div at bounding box center [674, 324] width 1349 height 648
